Goal: Task Accomplishment & Management: Manage account settings

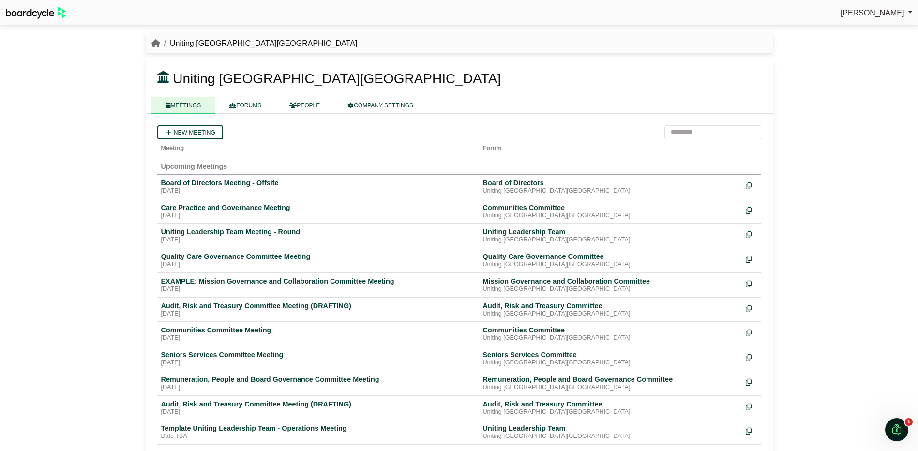
click at [247, 103] on link "FORUMS" at bounding box center [245, 105] width 60 height 17
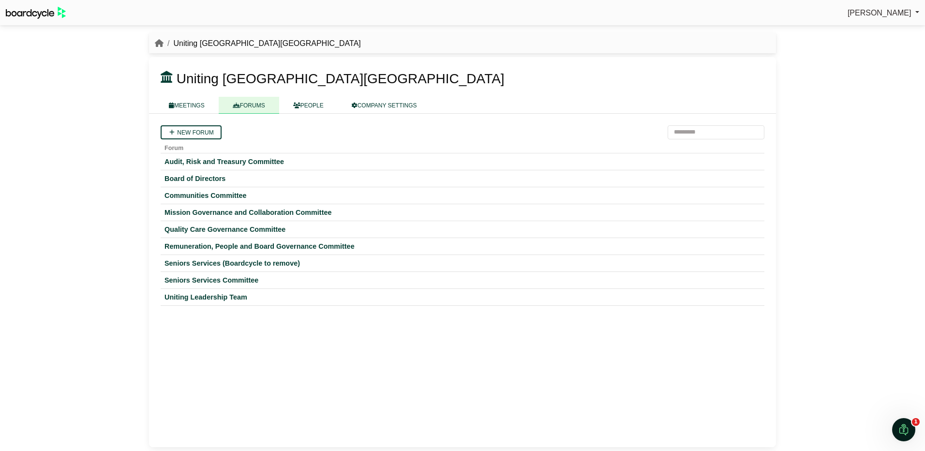
click at [221, 194] on div "Communities Committee" at bounding box center [463, 195] width 596 height 9
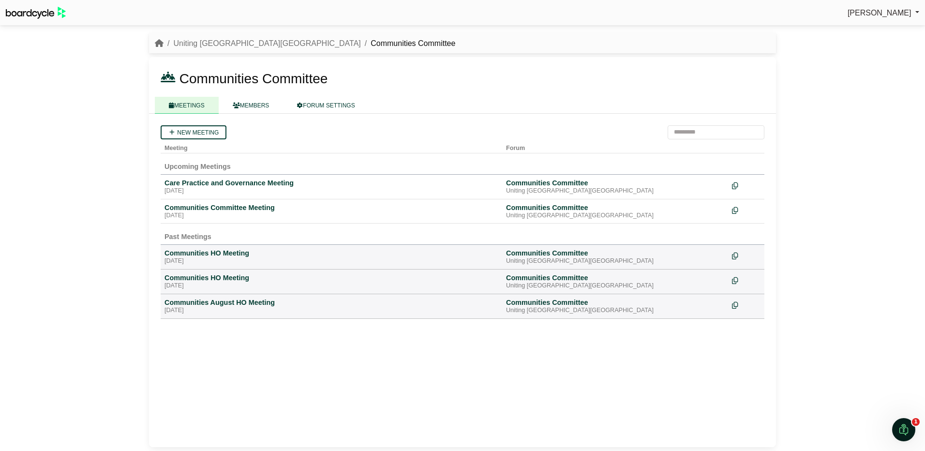
click at [193, 182] on div "Care Practice and Governance Meeting" at bounding box center [332, 183] width 334 height 9
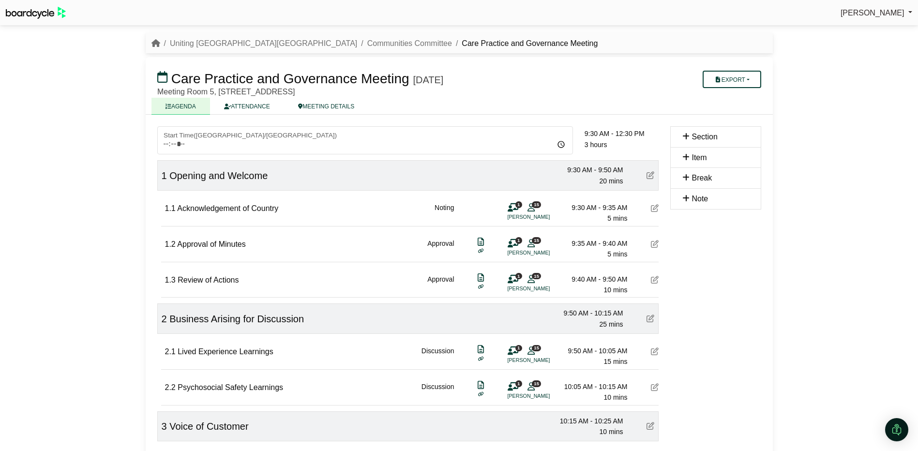
click at [259, 104] on link "ATTENDANCE" at bounding box center [247, 106] width 74 height 17
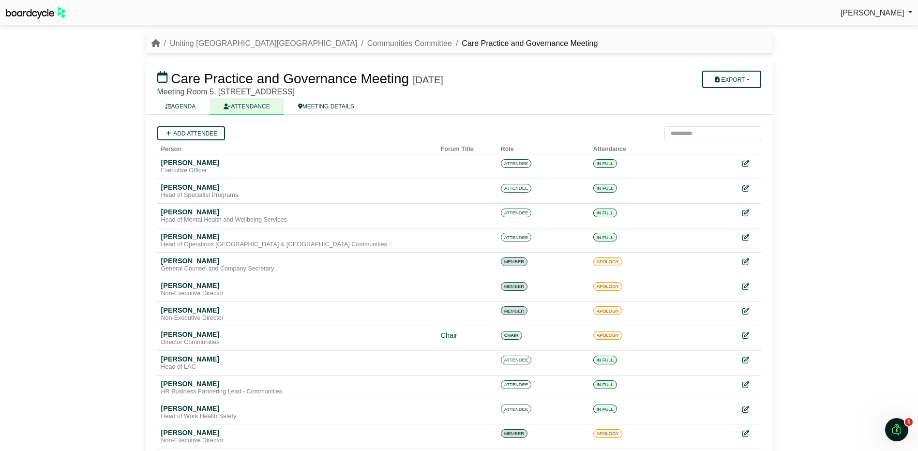
click at [191, 106] on link "AGENDA" at bounding box center [180, 106] width 59 height 17
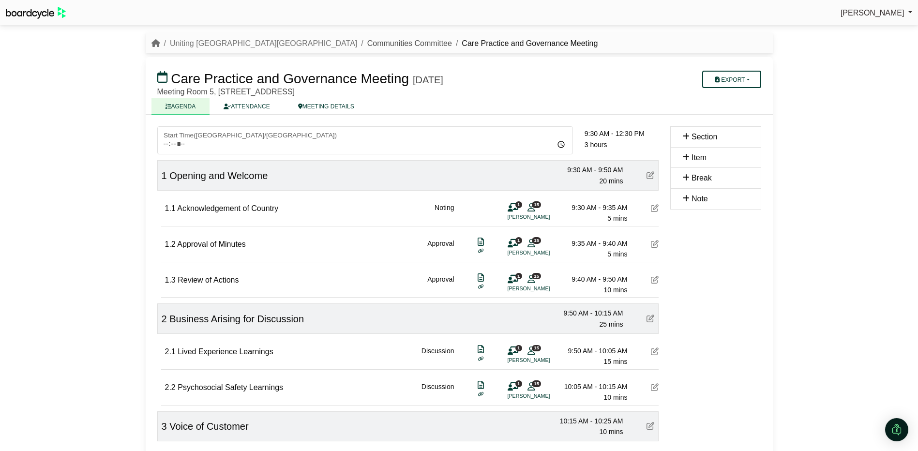
click at [367, 41] on link "Communities Committee" at bounding box center [409, 43] width 85 height 8
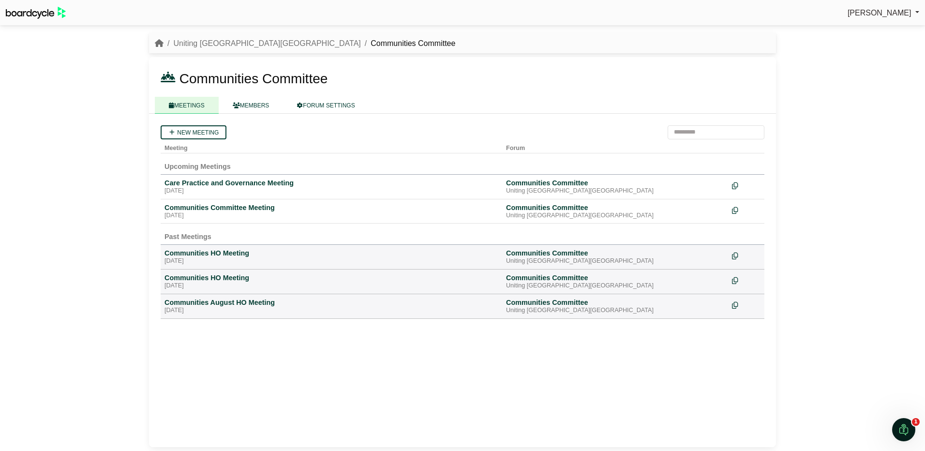
click at [255, 103] on link "MEMBERS" at bounding box center [251, 105] width 65 height 17
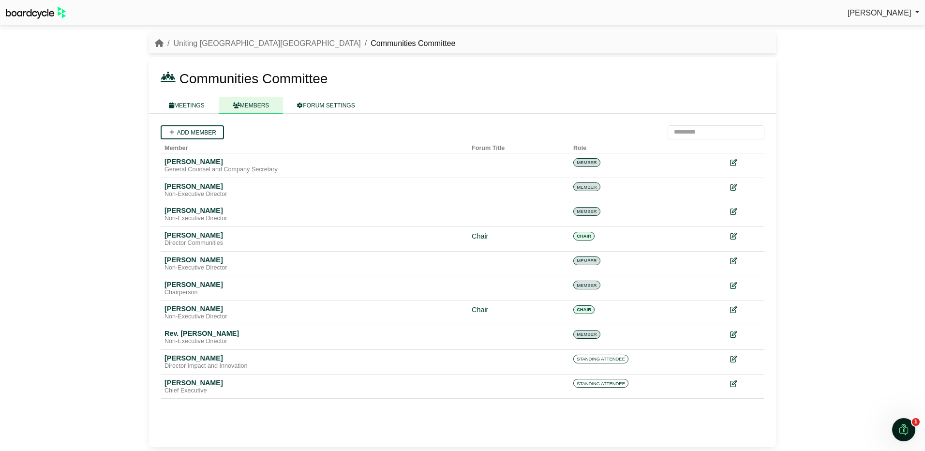
click at [187, 106] on link "MEETINGS" at bounding box center [187, 105] width 64 height 17
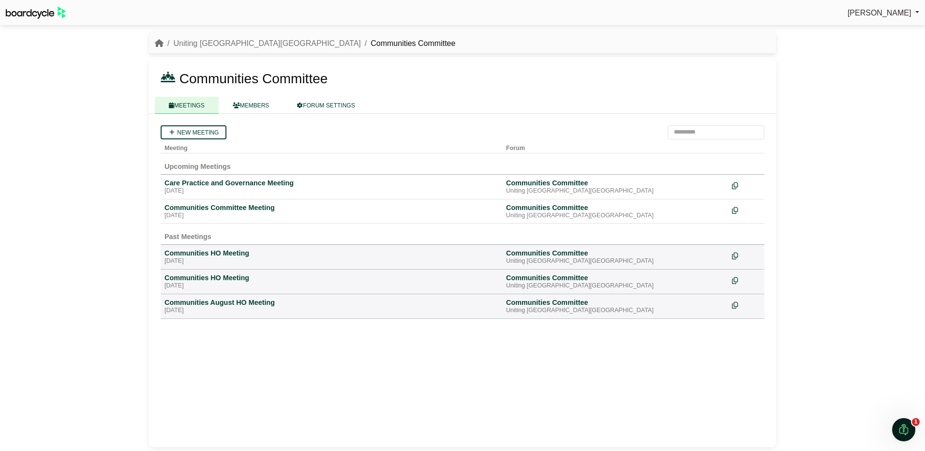
click at [205, 184] on div "Care Practice and Governance Meeting" at bounding box center [332, 183] width 334 height 9
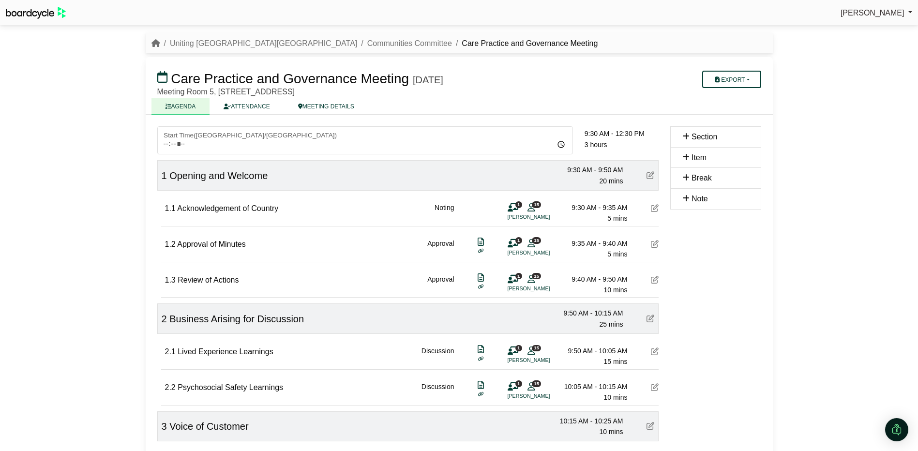
click at [252, 106] on link "ATTENDANCE" at bounding box center [247, 106] width 74 height 17
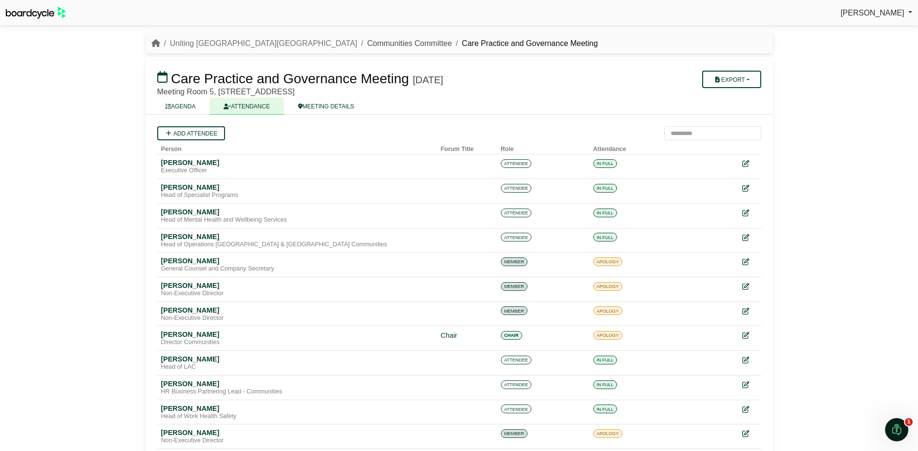
click at [367, 43] on link "Communities Committee" at bounding box center [409, 43] width 85 height 8
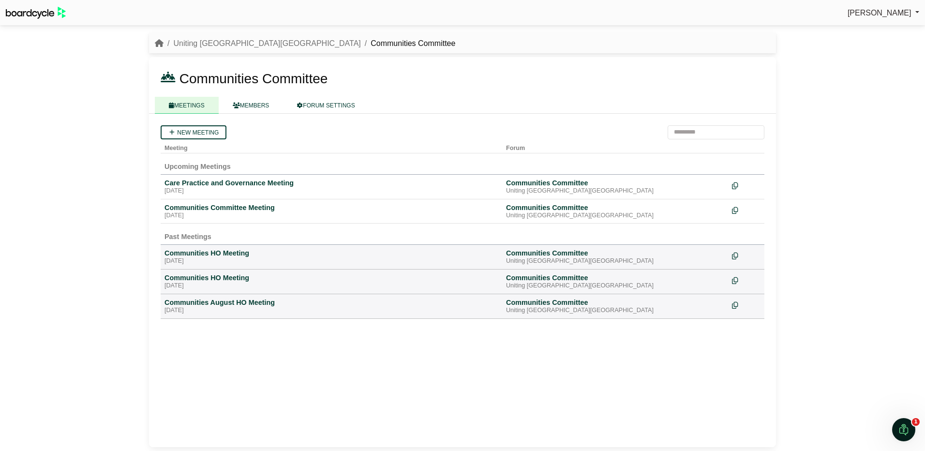
click at [197, 103] on link "MEETINGS" at bounding box center [187, 105] width 64 height 17
click at [217, 42] on link "Uniting [GEOGRAPHIC_DATA][GEOGRAPHIC_DATA]" at bounding box center [266, 43] width 187 height 8
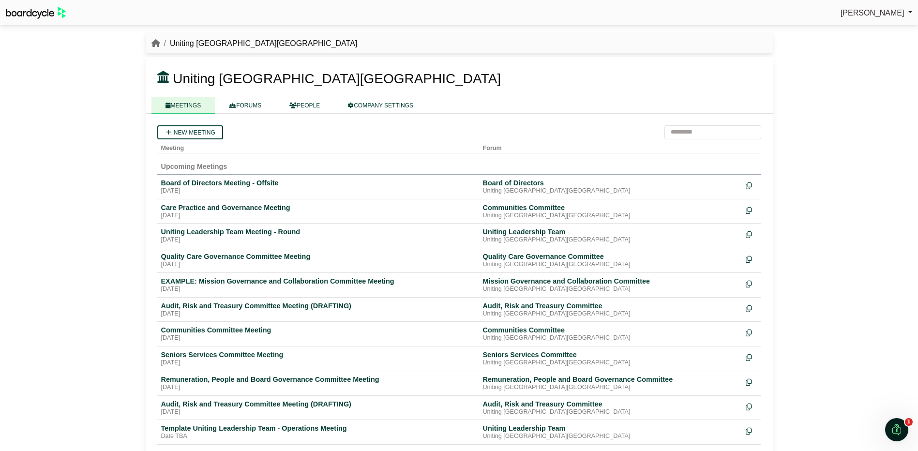
click at [248, 102] on link "FORUMS" at bounding box center [245, 105] width 60 height 17
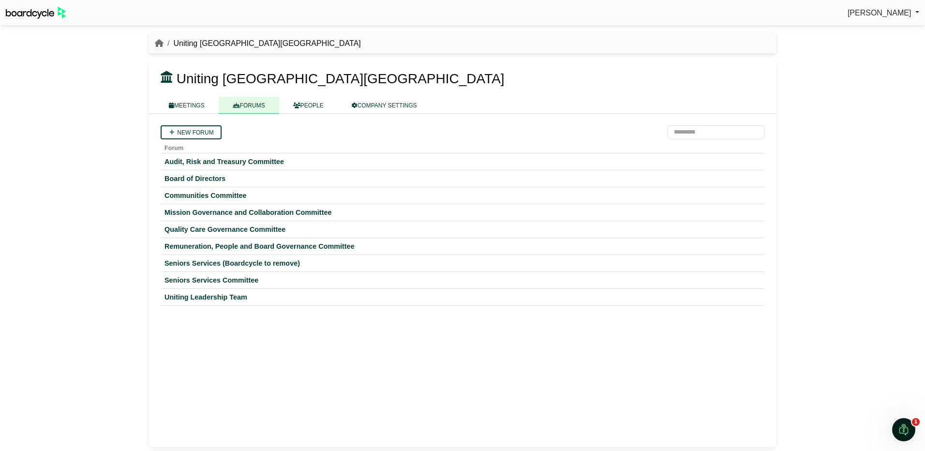
click at [323, 369] on div "New forum Forum Audit, Risk and Treasury Committee Board of Directors Communiti…" at bounding box center [462, 280] width 627 height 333
click at [193, 105] on link "MEETINGS" at bounding box center [187, 105] width 64 height 17
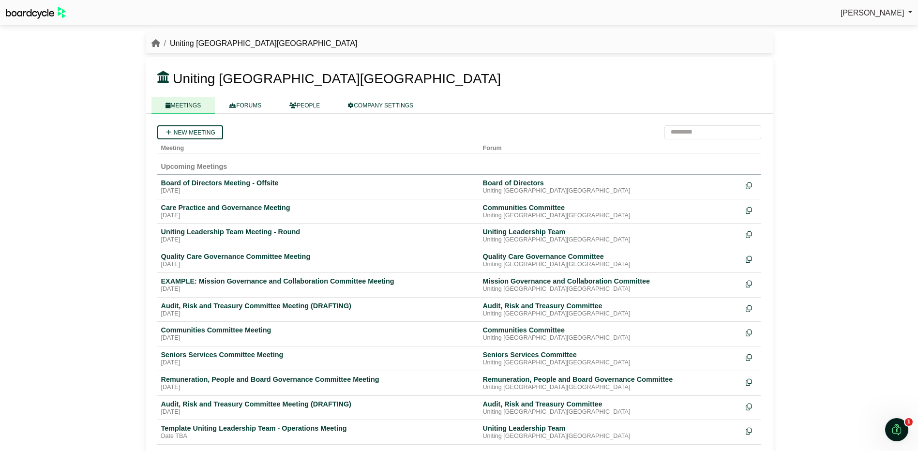
click at [309, 106] on link "PEOPLE" at bounding box center [304, 105] width 59 height 17
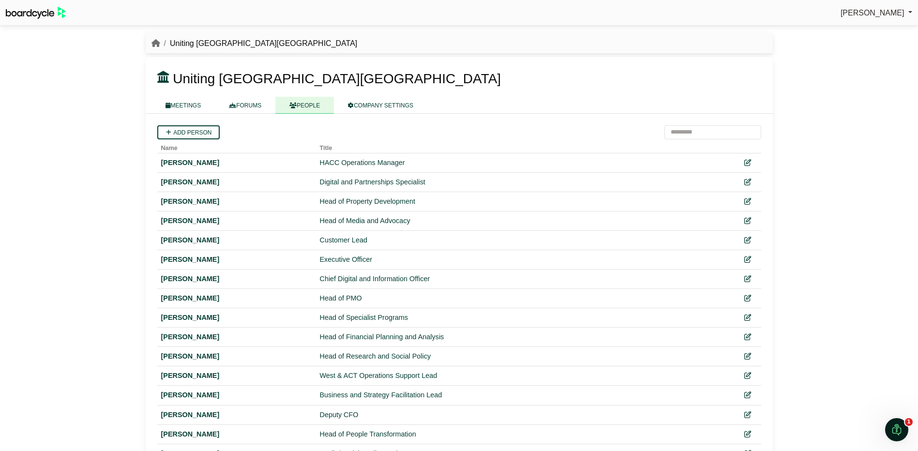
click at [724, 73] on div at bounding box center [716, 78] width 103 height 18
click at [535, 72] on h3 "Uniting [GEOGRAPHIC_DATA][GEOGRAPHIC_DATA]" at bounding box center [407, 78] width 513 height 18
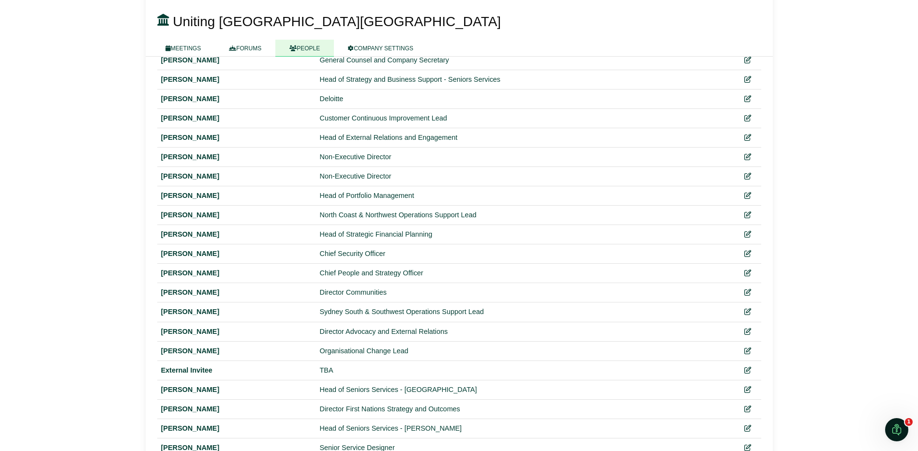
scroll to position [532, 0]
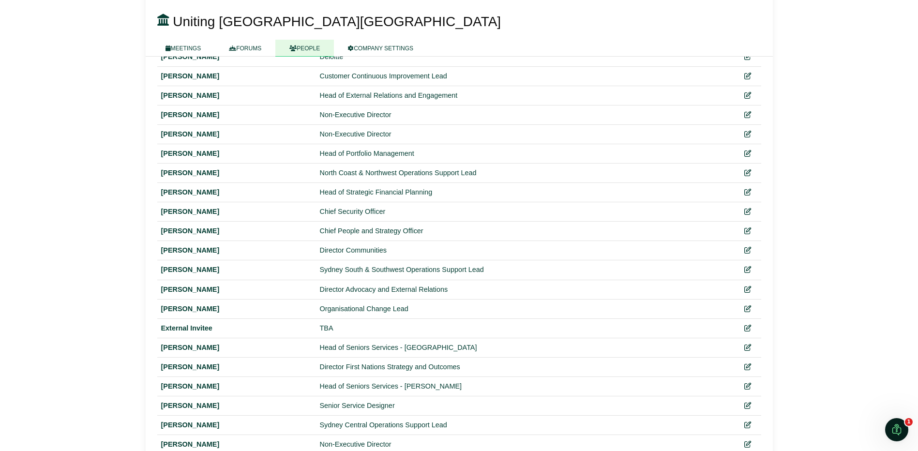
click at [749, 230] on icon at bounding box center [747, 230] width 7 height 7
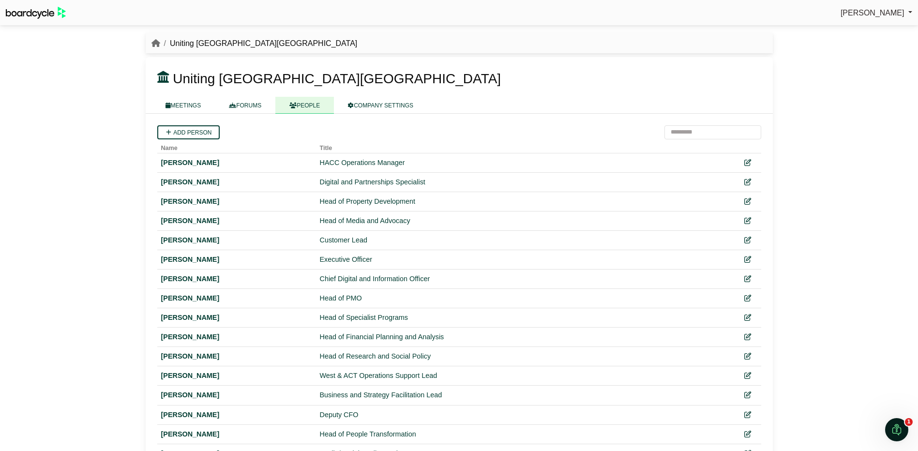
click at [109, 164] on div "[PERSON_NAME] Sign Out Uniting NSW.ACT Uniting NSW.ACT" at bounding box center [459, 225] width 918 height 451
